Goal: Check status

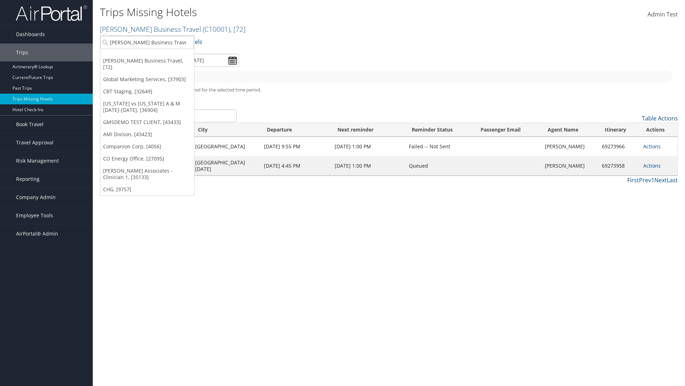
type input "[PERSON_NAME] Business Travel"
click at [157, 62] on div "Account" at bounding box center [157, 62] width 122 height 6
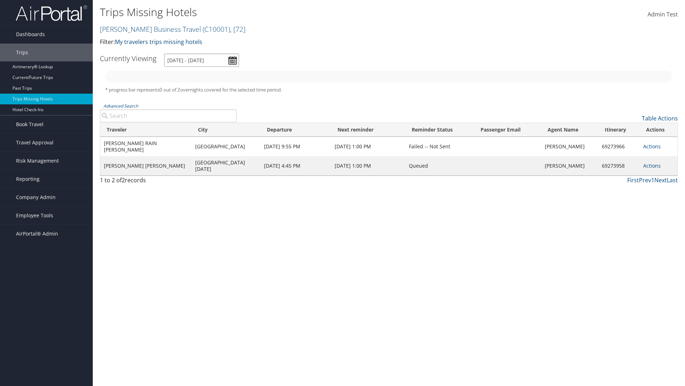
click at [202, 60] on input "[DATE] - [DATE]" at bounding box center [201, 60] width 75 height 13
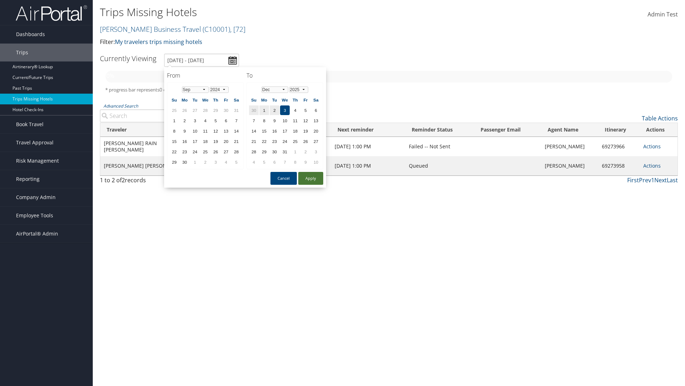
click at [216, 110] on td "29" at bounding box center [216, 110] width 10 height 10
click at [311, 178] on button "Apply" at bounding box center [310, 178] width 25 height 13
type input "8/29/2024 - 12/3/2025"
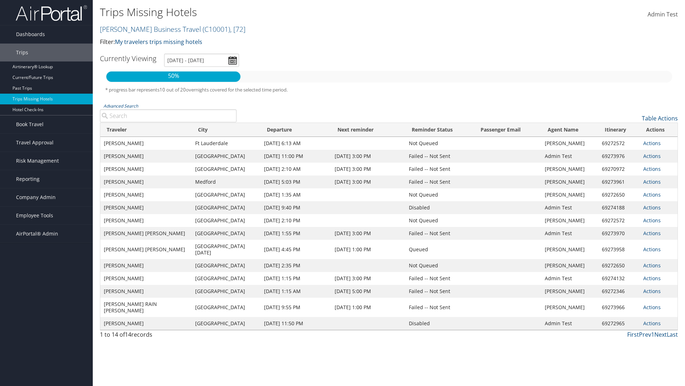
click at [651, 146] on link "Actions" at bounding box center [652, 143] width 17 height 7
